Goal: Check status: Check status

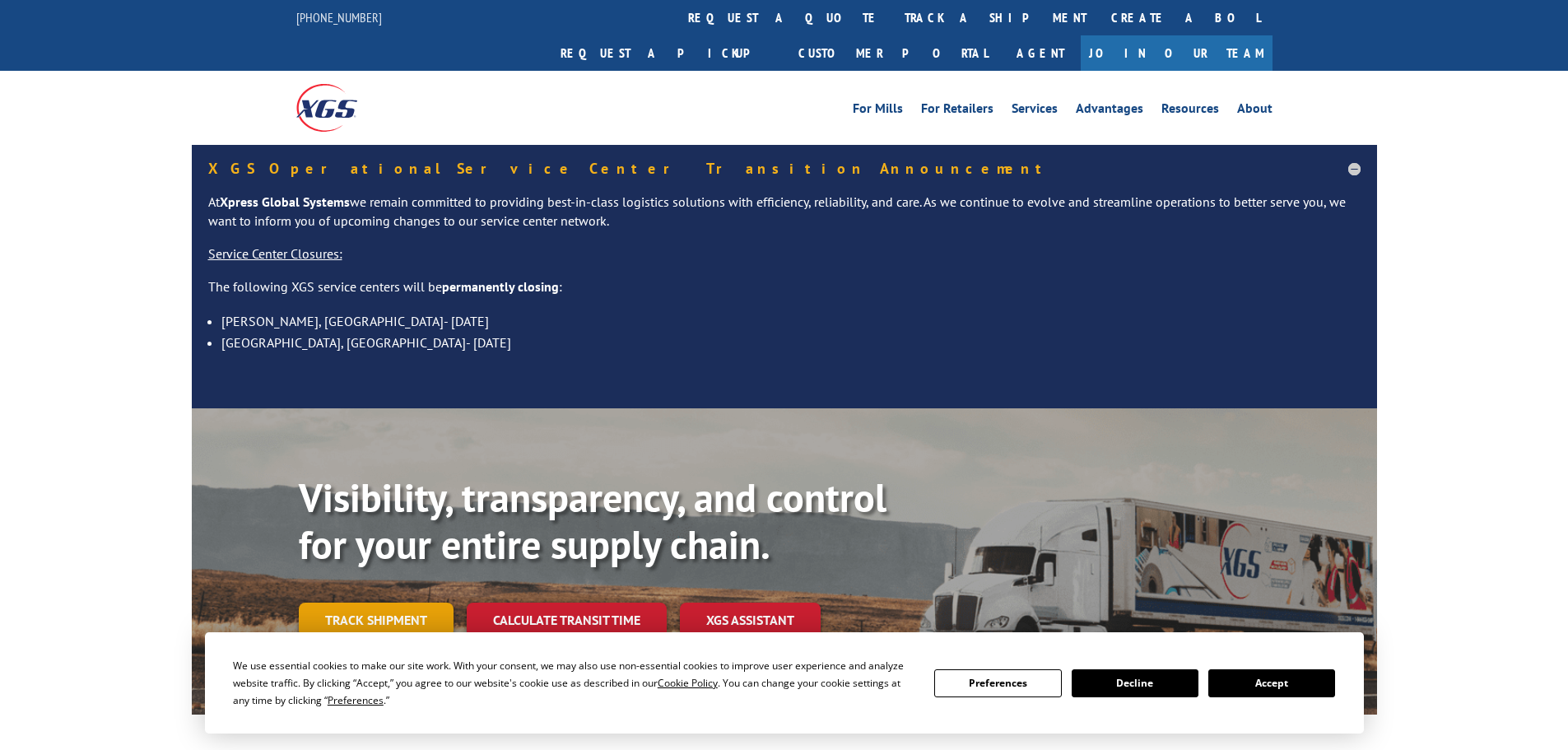
click at [419, 602] on link "Track shipment" at bounding box center [376, 619] width 154 height 35
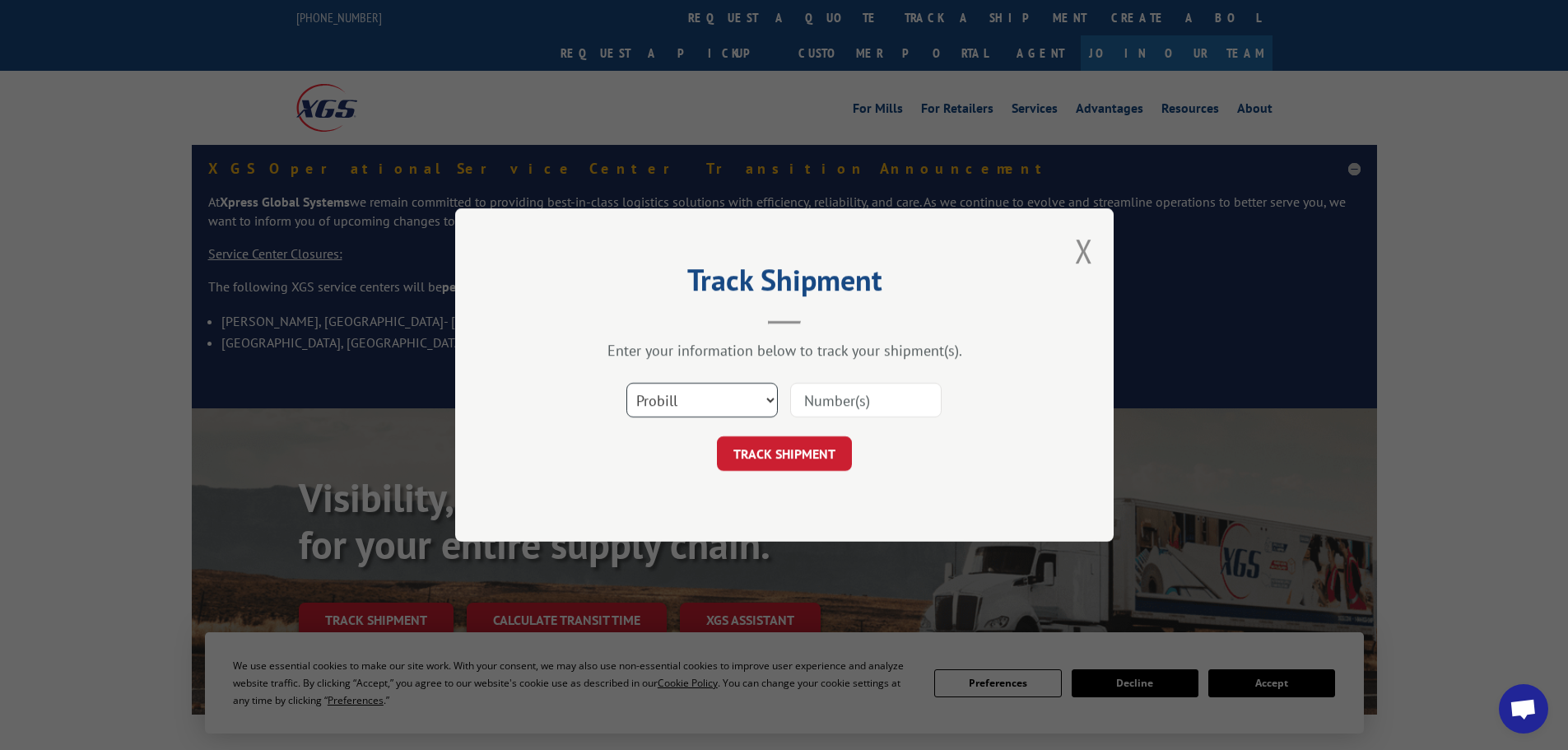
click at [695, 398] on select "Select category... Probill BOL PO" at bounding box center [702, 399] width 151 height 35
select select "po"
click at [626, 382] on select "Select category... Probill BOL PO" at bounding box center [702, 399] width 151 height 35
click at [829, 399] on input at bounding box center [866, 399] width 151 height 35
paste input "52530074"
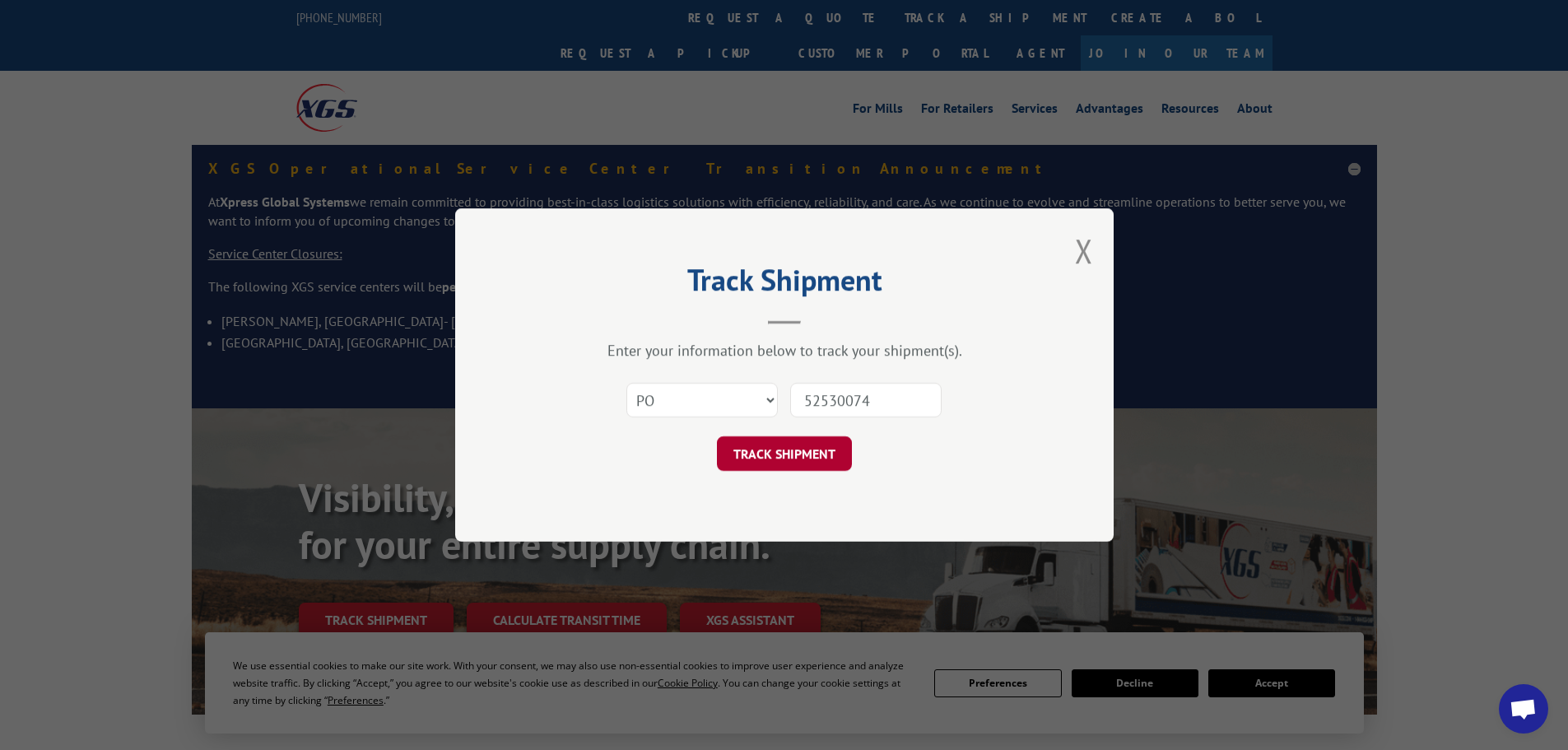
type input "52530074"
click at [771, 448] on button "TRACK SHIPMENT" at bounding box center [784, 454] width 135 height 35
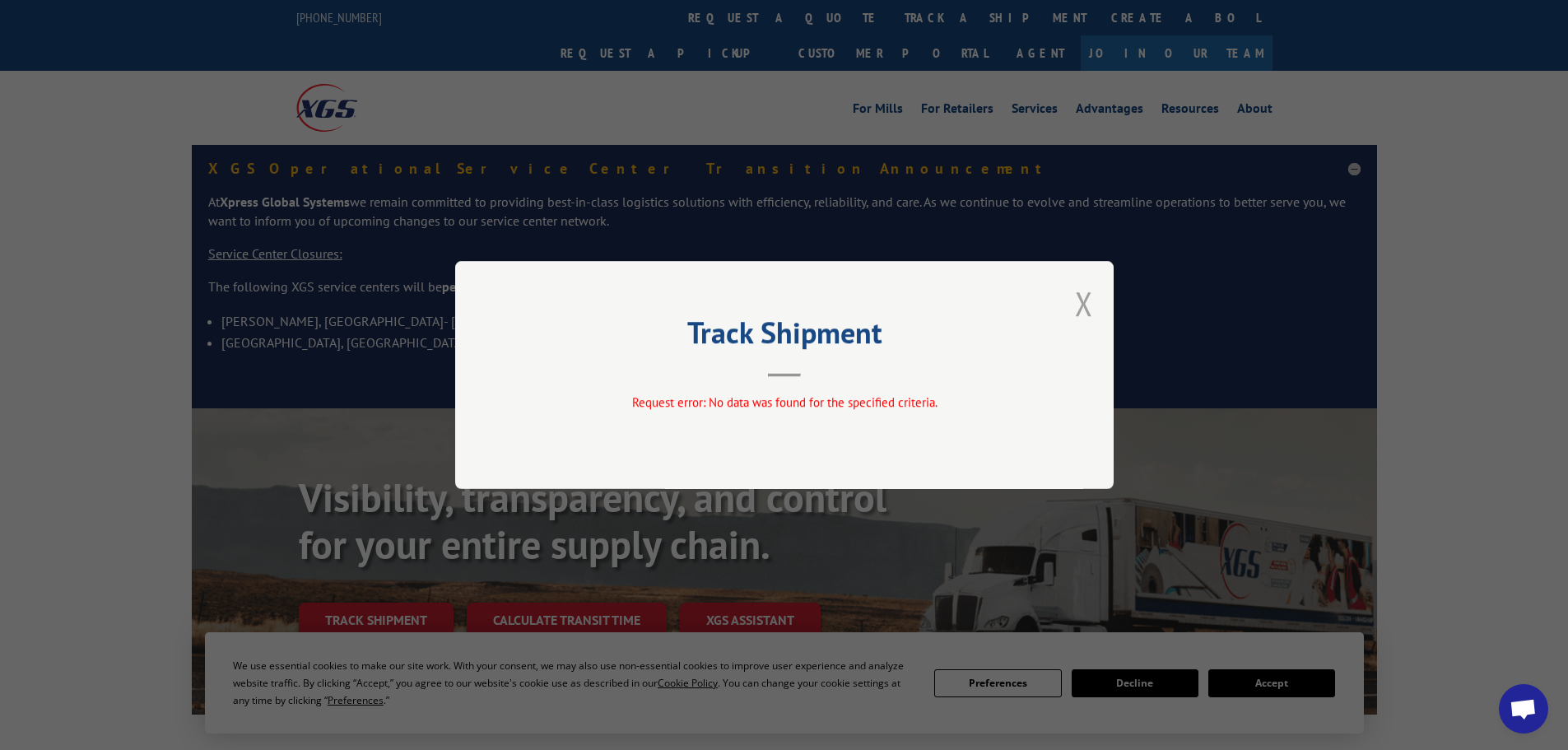
click at [1079, 299] on button "Close modal" at bounding box center [1084, 303] width 18 height 44
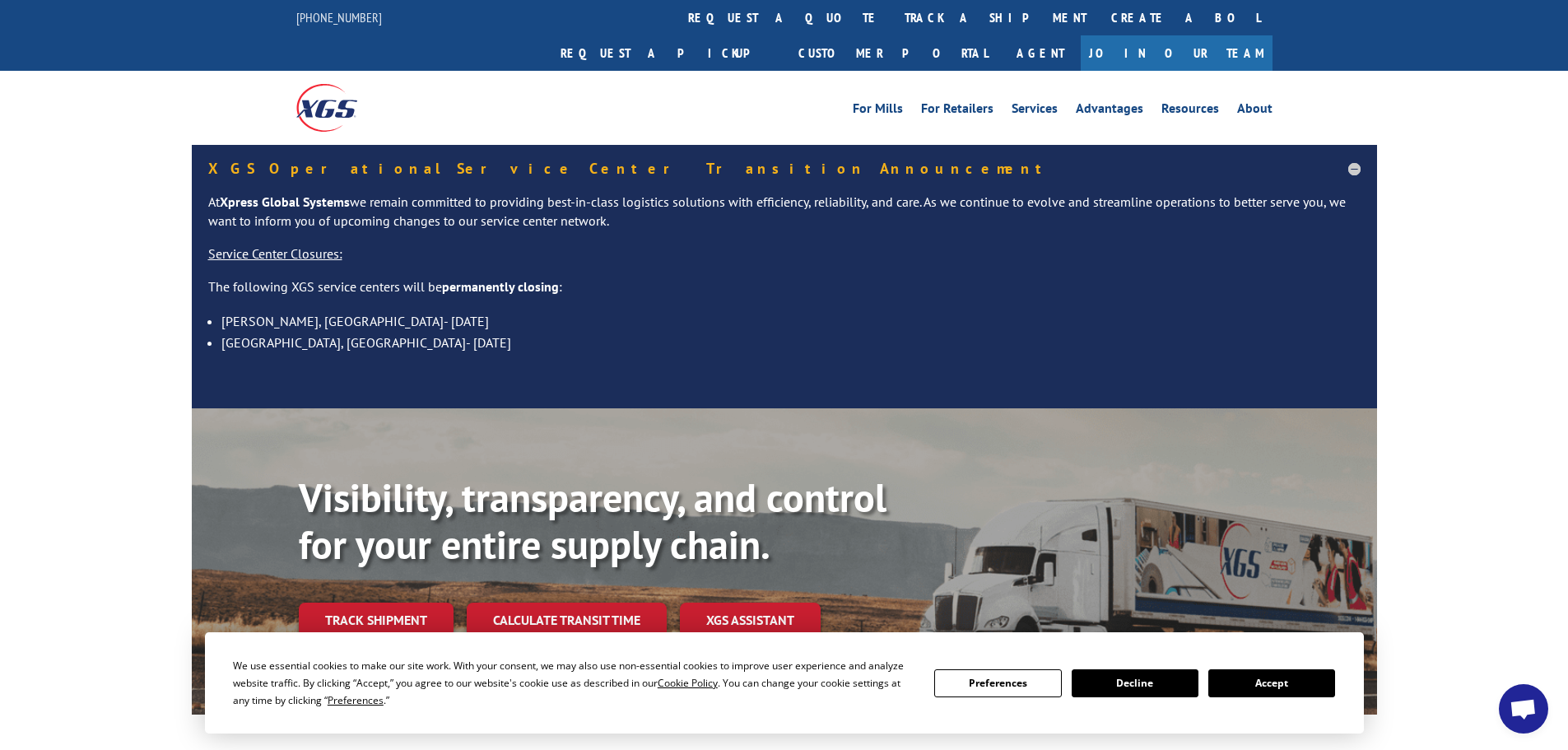
drag, startPoint x: 1287, startPoint y: 688, endPoint x: 888, endPoint y: 425, distance: 477.9
click at [1279, 678] on button "Accept" at bounding box center [1272, 684] width 127 height 28
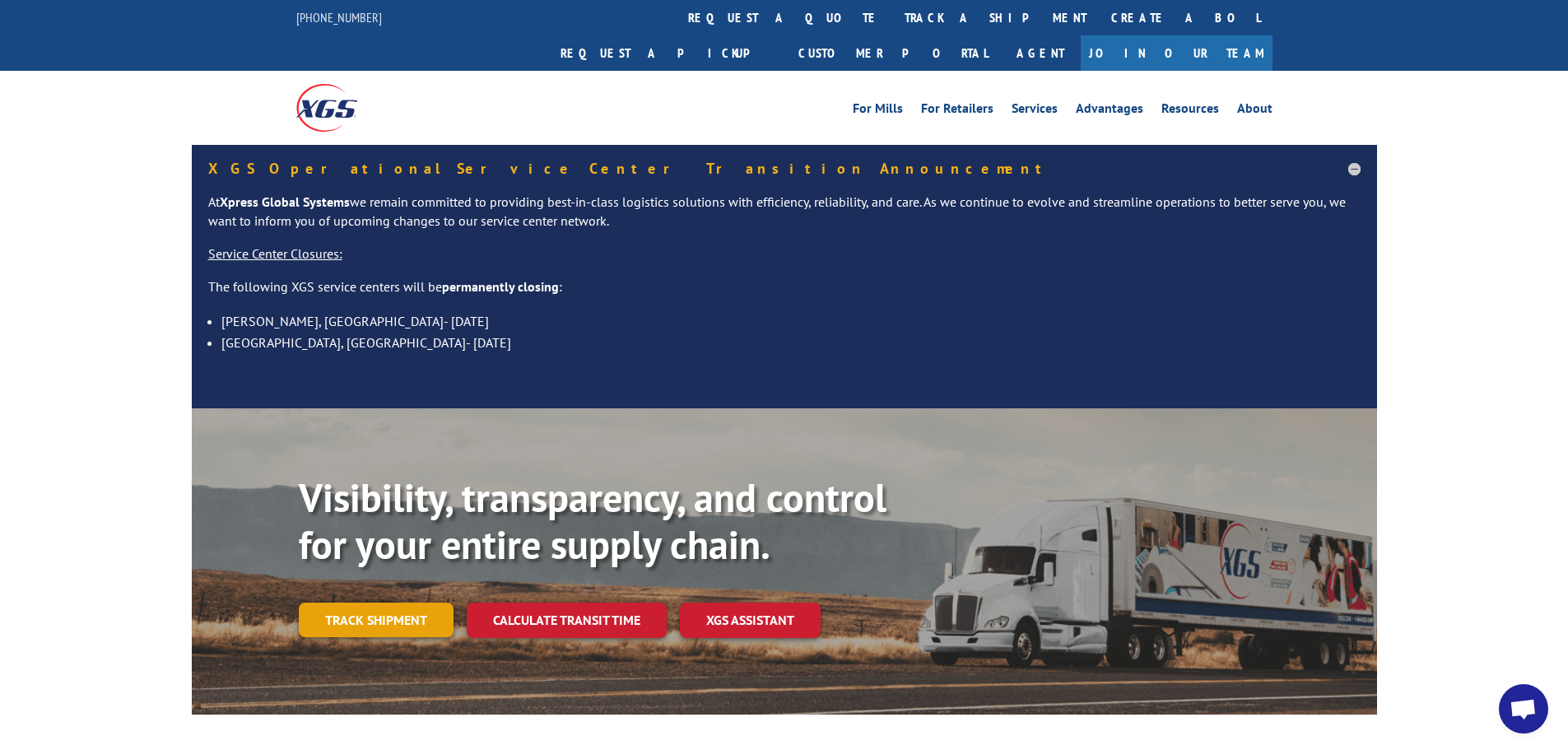
click at [395, 602] on link "Track shipment" at bounding box center [376, 619] width 154 height 35
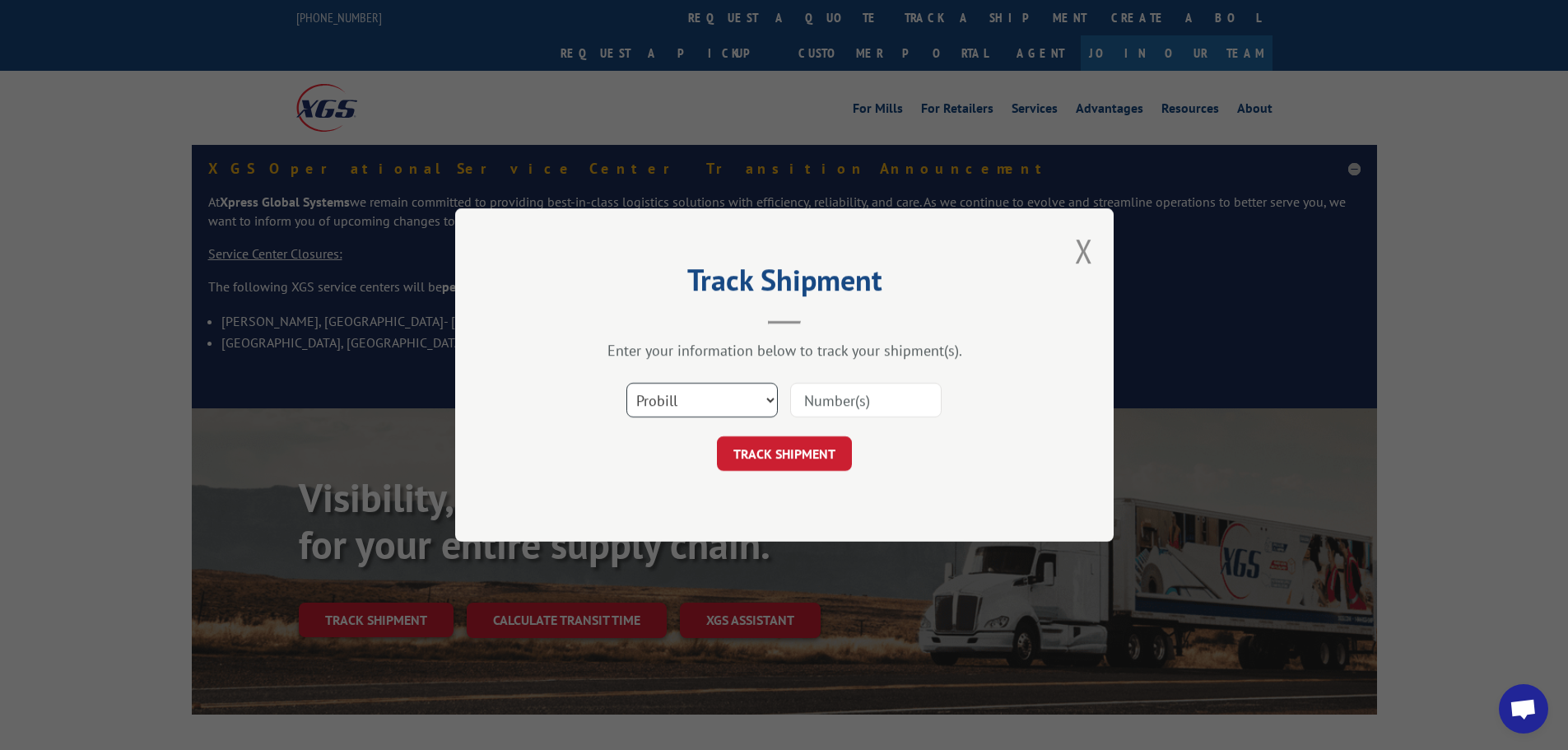
click at [663, 411] on select "Select category... Probill BOL PO" at bounding box center [702, 399] width 151 height 35
select select "po"
click at [626, 382] on select "Select category... Probill BOL PO" at bounding box center [702, 399] width 151 height 35
click at [806, 397] on input at bounding box center [866, 399] width 151 height 35
paste input "52530074"
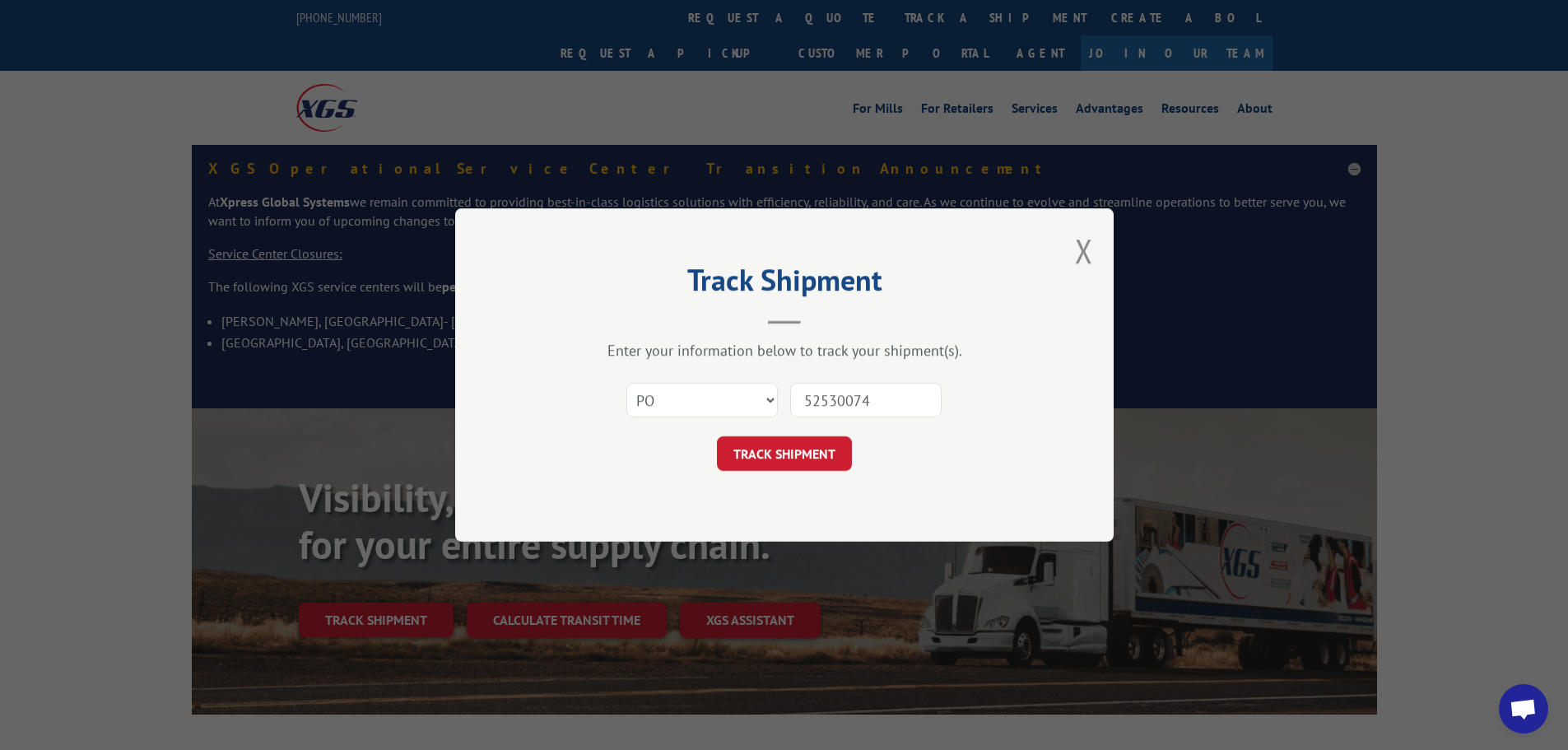
click at [800, 397] on input "52530074" at bounding box center [866, 399] width 151 height 35
type input "52530074"
click at [785, 457] on button "TRACK SHIPMENT" at bounding box center [784, 454] width 135 height 35
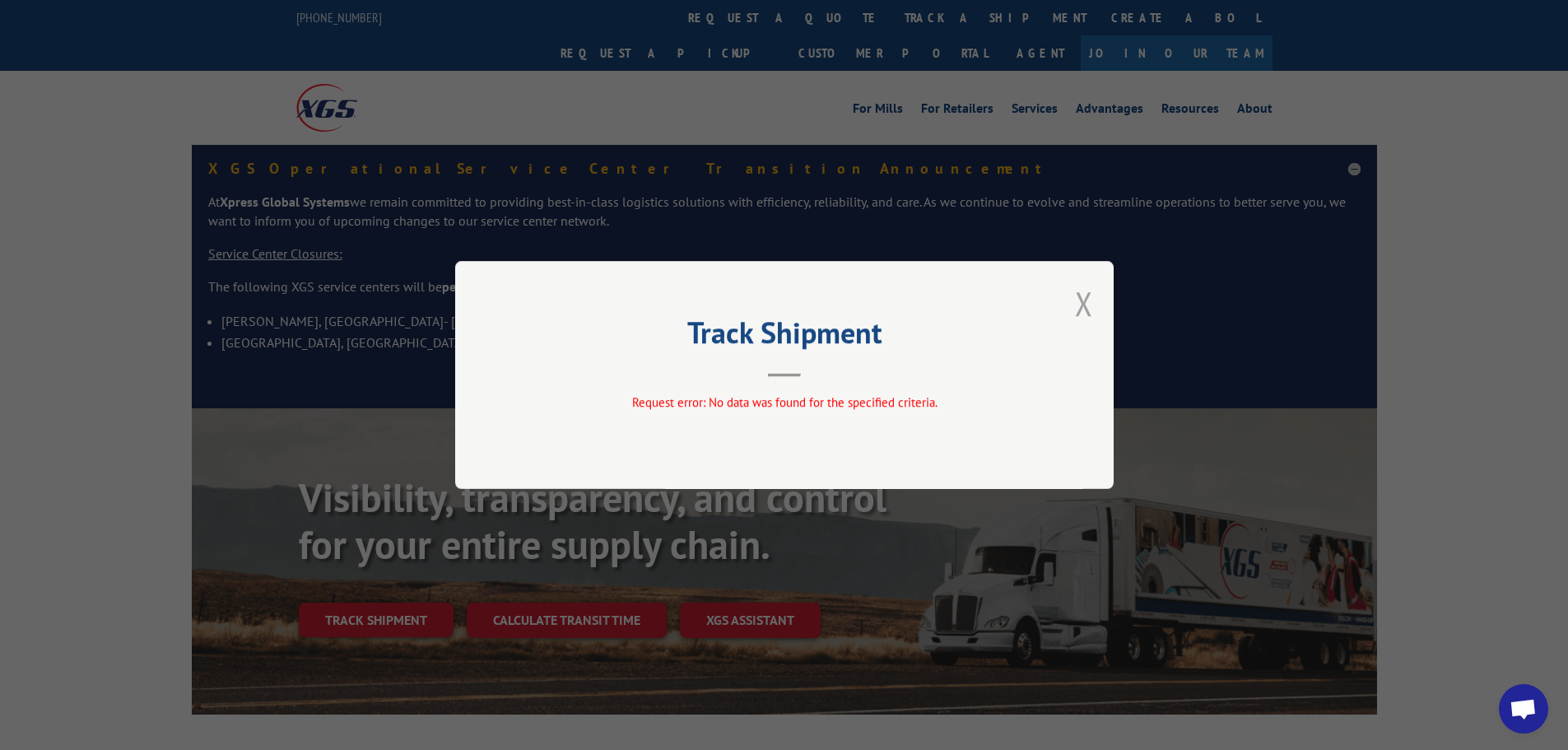
click at [1087, 298] on button "Close modal" at bounding box center [1084, 303] width 18 height 44
